Goal: Transaction & Acquisition: Purchase product/service

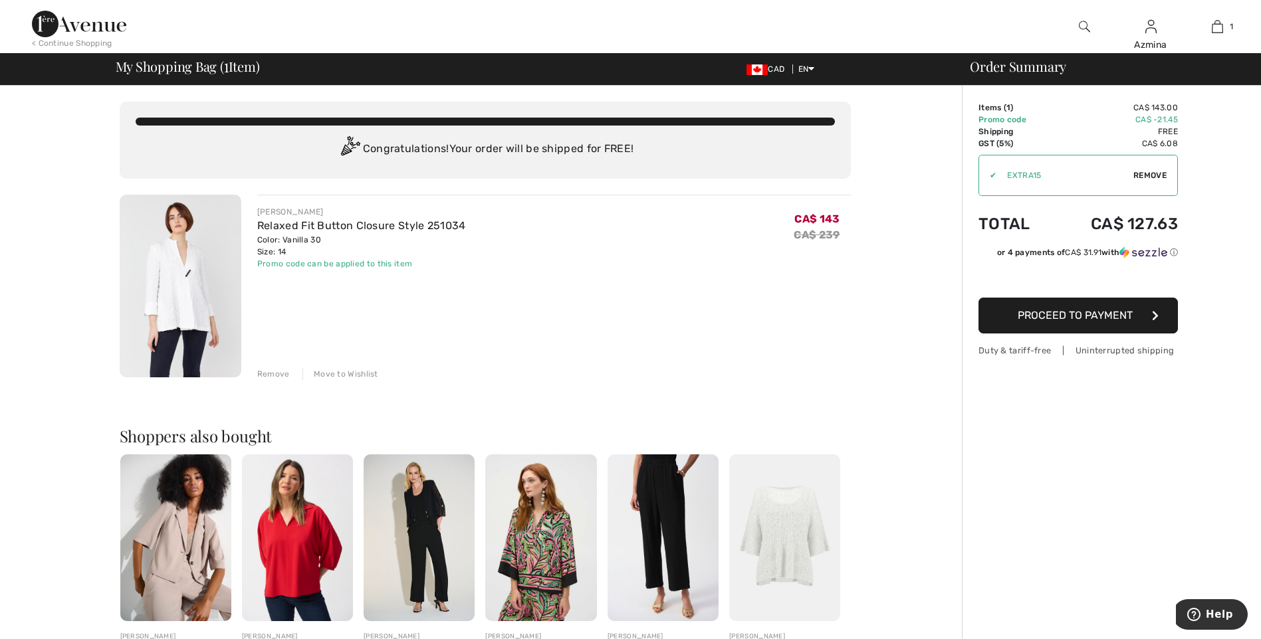
click at [1059, 317] on span "Proceed to Payment" at bounding box center [1074, 315] width 115 height 13
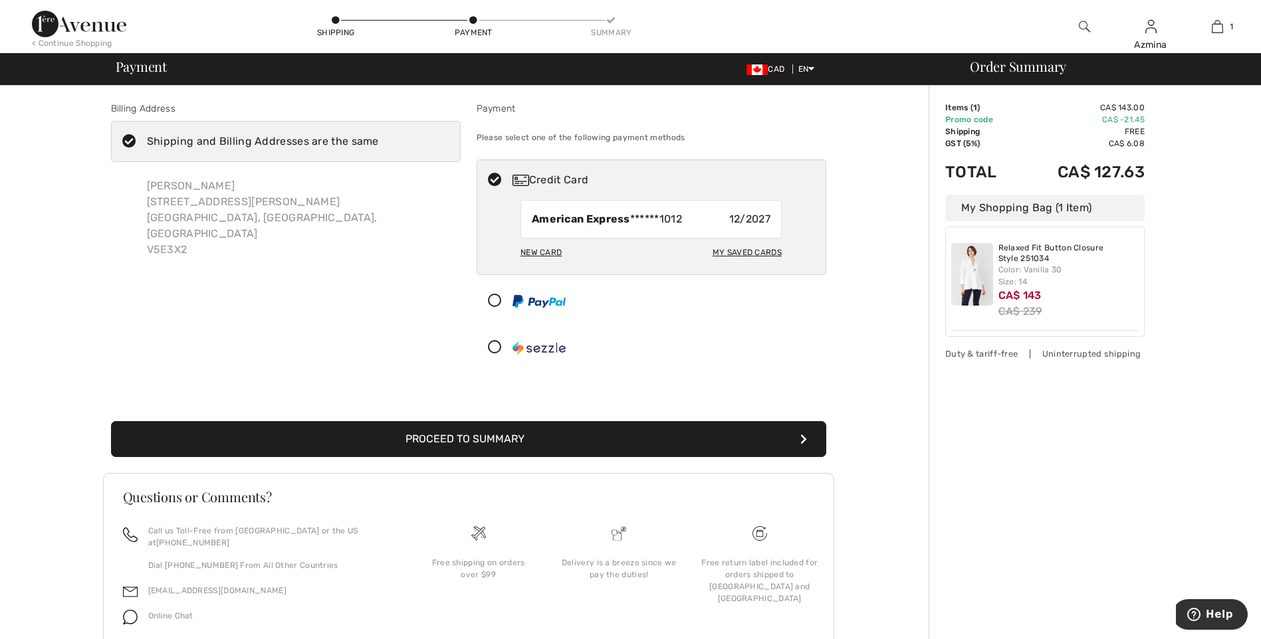
click at [564, 439] on button "Proceed to Summary" at bounding box center [468, 439] width 715 height 36
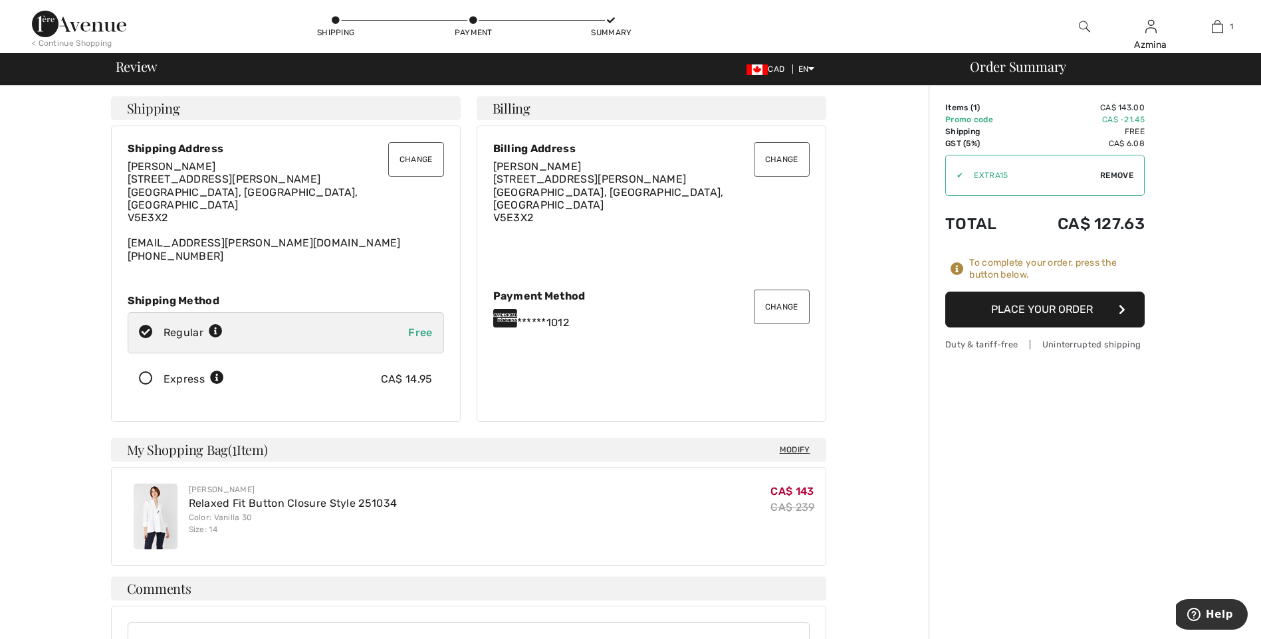
click at [1006, 308] on button "Place Your Order" at bounding box center [1044, 310] width 199 height 36
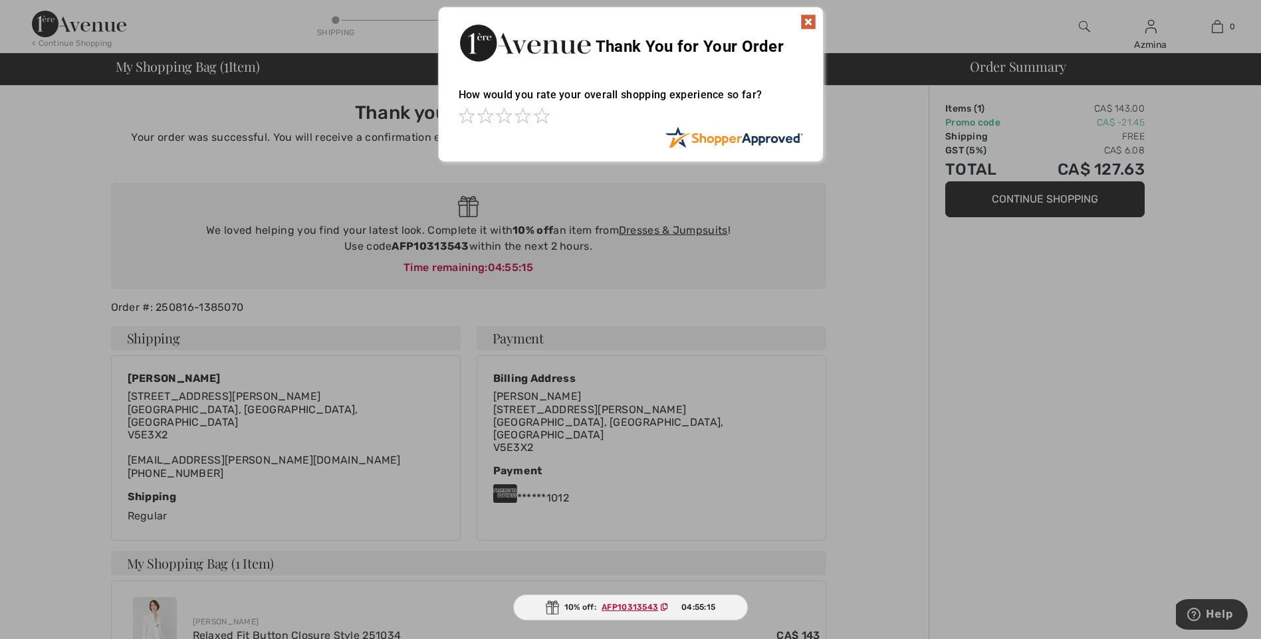
click at [809, 17] on img at bounding box center [808, 22] width 16 height 16
